Goal: Task Accomplishment & Management: Manage account settings

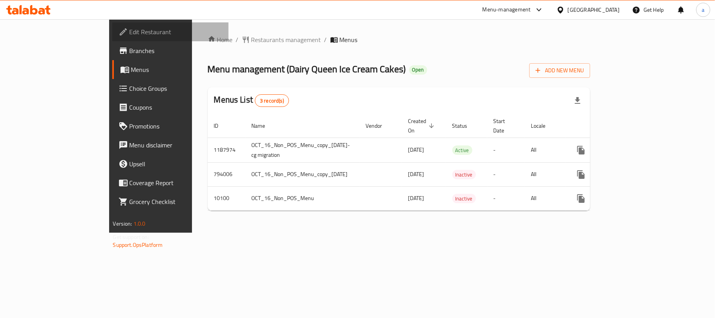
click at [130, 32] on span "Edit Restaurant" at bounding box center [176, 31] width 93 height 9
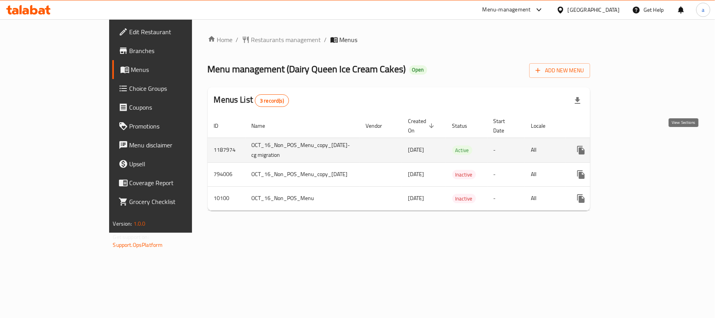
click at [642, 145] on icon "enhanced table" at bounding box center [637, 149] width 9 height 9
